Goal: Transaction & Acquisition: Purchase product/service

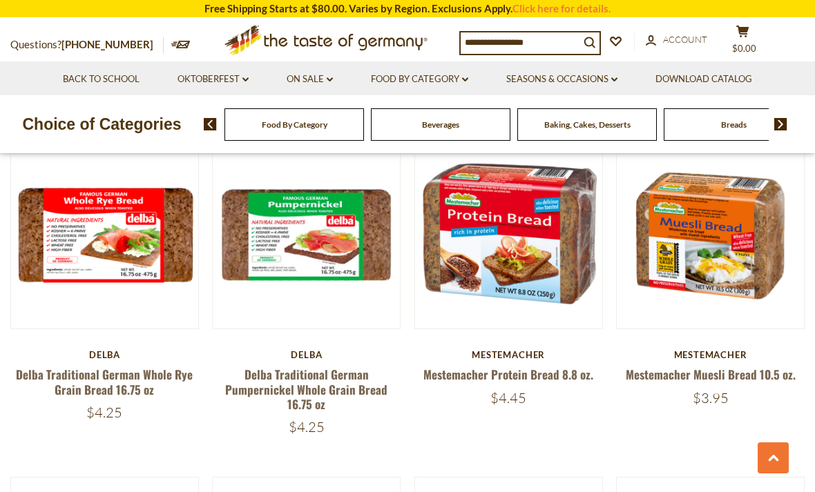
scroll to position [2323, 0]
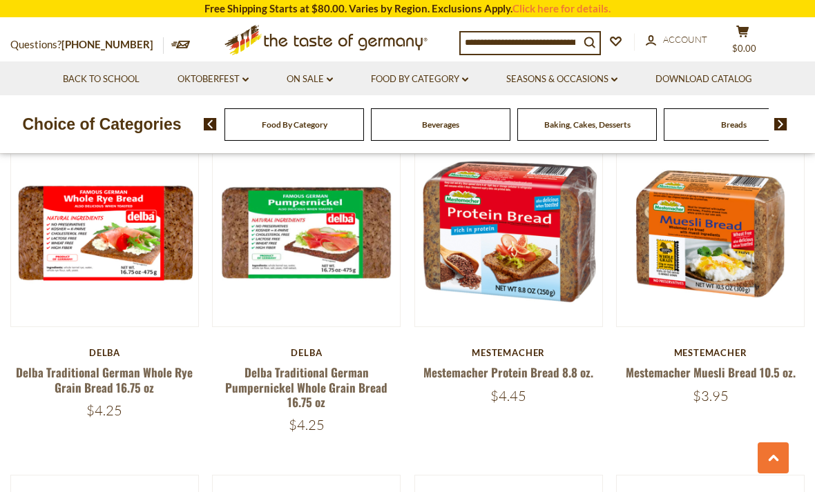
click at [41, 191] on link at bounding box center [104, 233] width 157 height 157
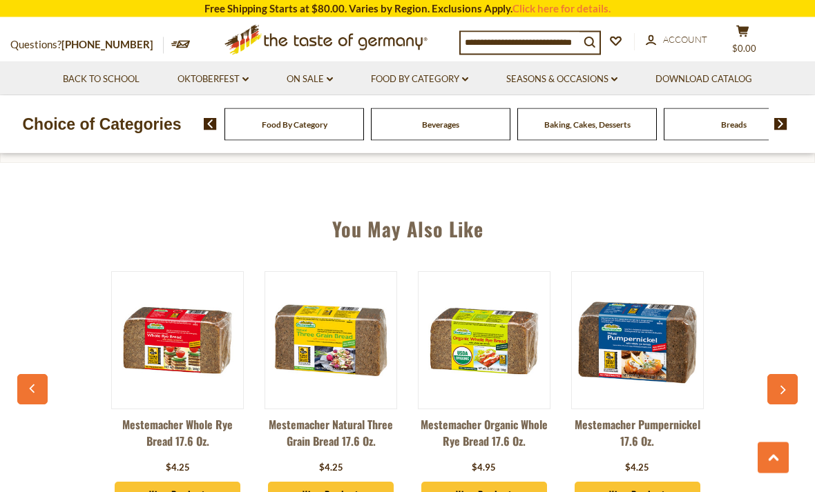
scroll to position [906, 0]
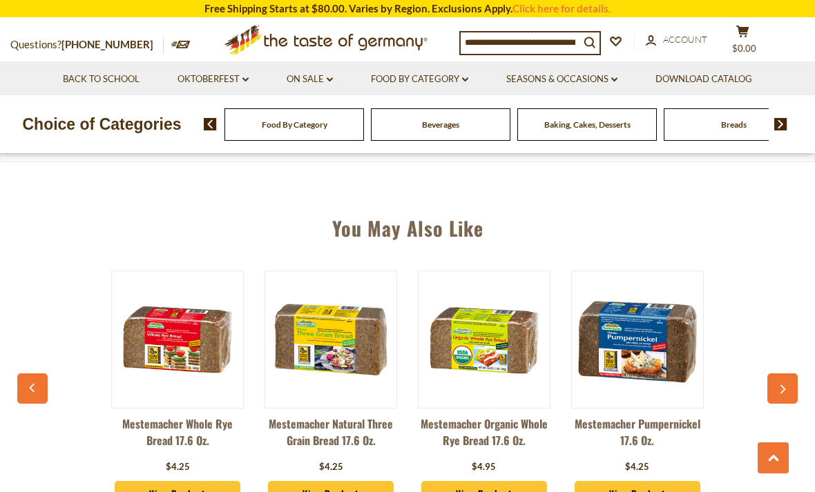
click at [135, 318] on img at bounding box center [177, 339] width 131 height 131
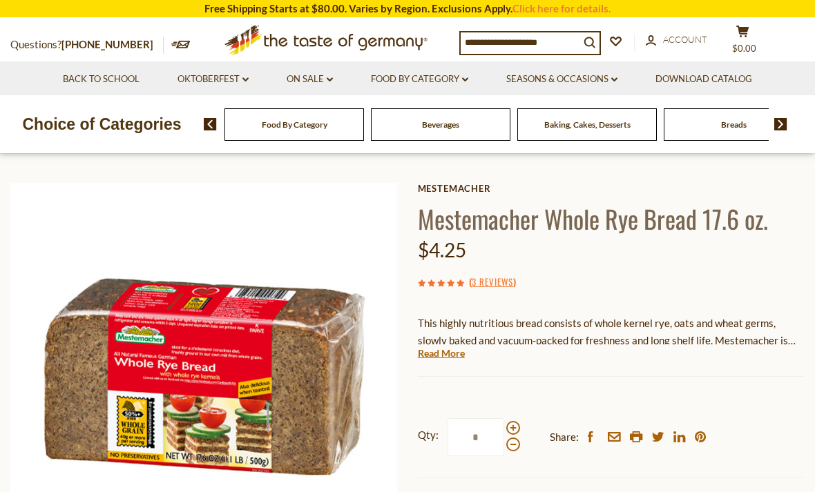
scroll to position [179, 0]
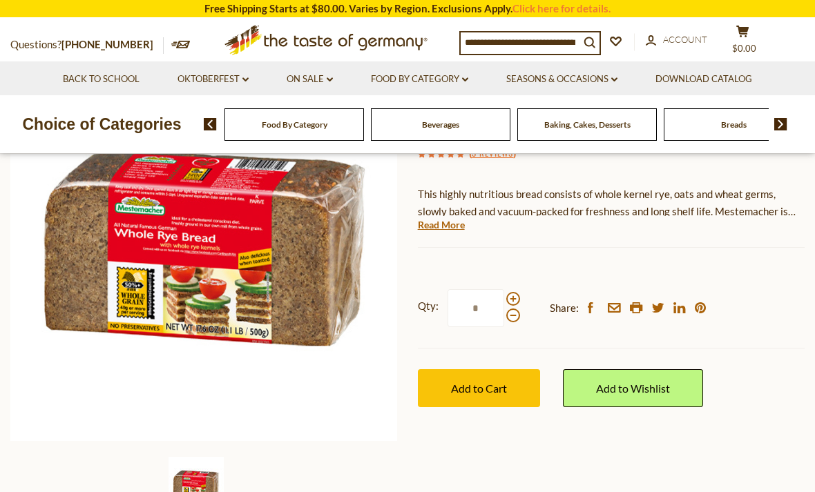
click at [449, 220] on link "Read More" at bounding box center [441, 225] width 47 height 14
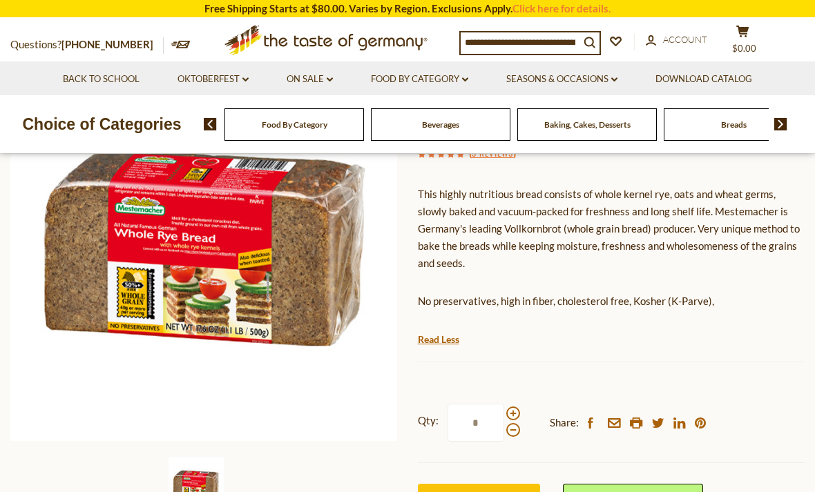
click at [264, 193] on img at bounding box center [203, 247] width 387 height 387
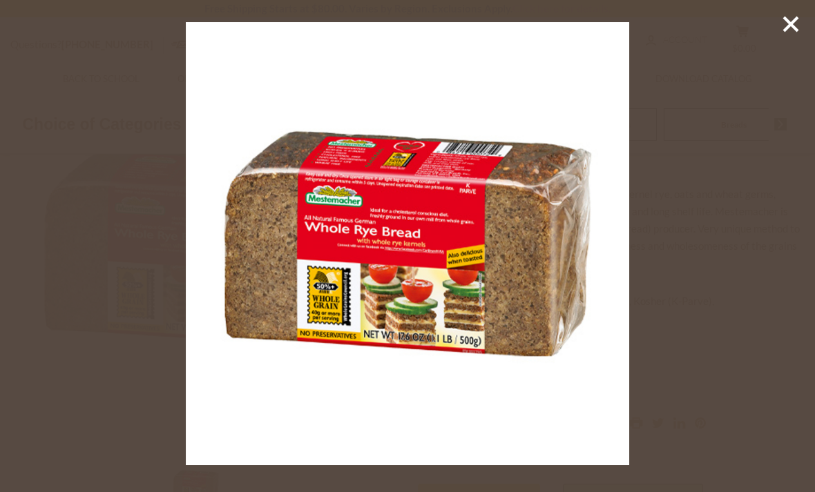
click at [789, 25] on line at bounding box center [791, 24] width 14 height 14
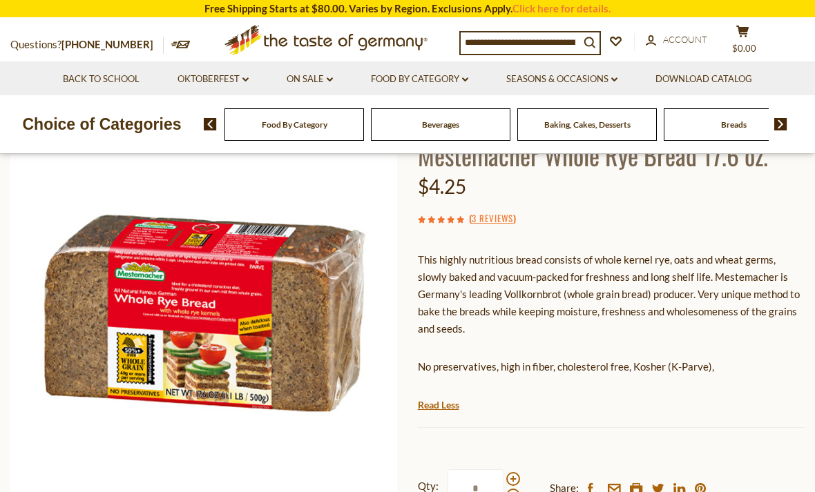
scroll to position [112, 0]
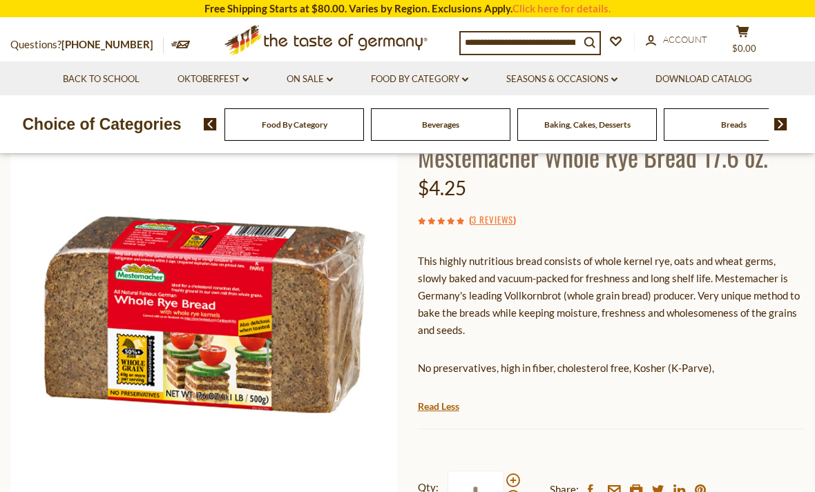
click at [68, 312] on img at bounding box center [203, 314] width 387 height 387
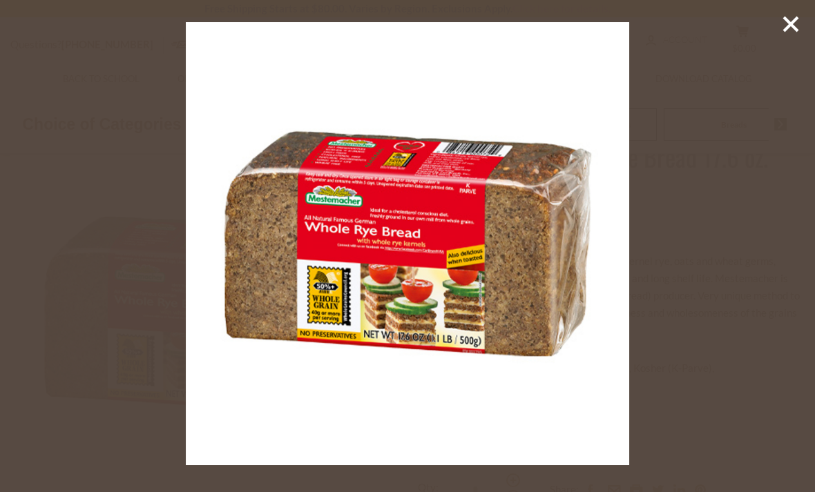
click at [786, 34] on icon at bounding box center [790, 24] width 21 height 21
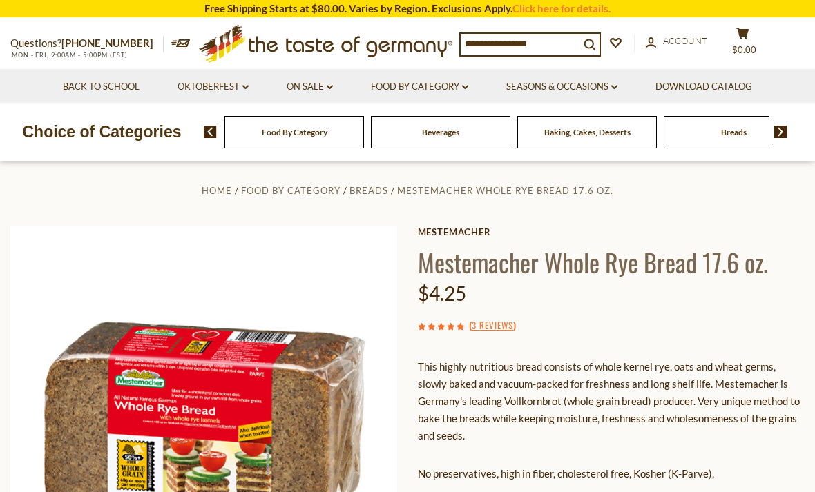
scroll to position [0, 0]
